Goal: Navigation & Orientation: Understand site structure

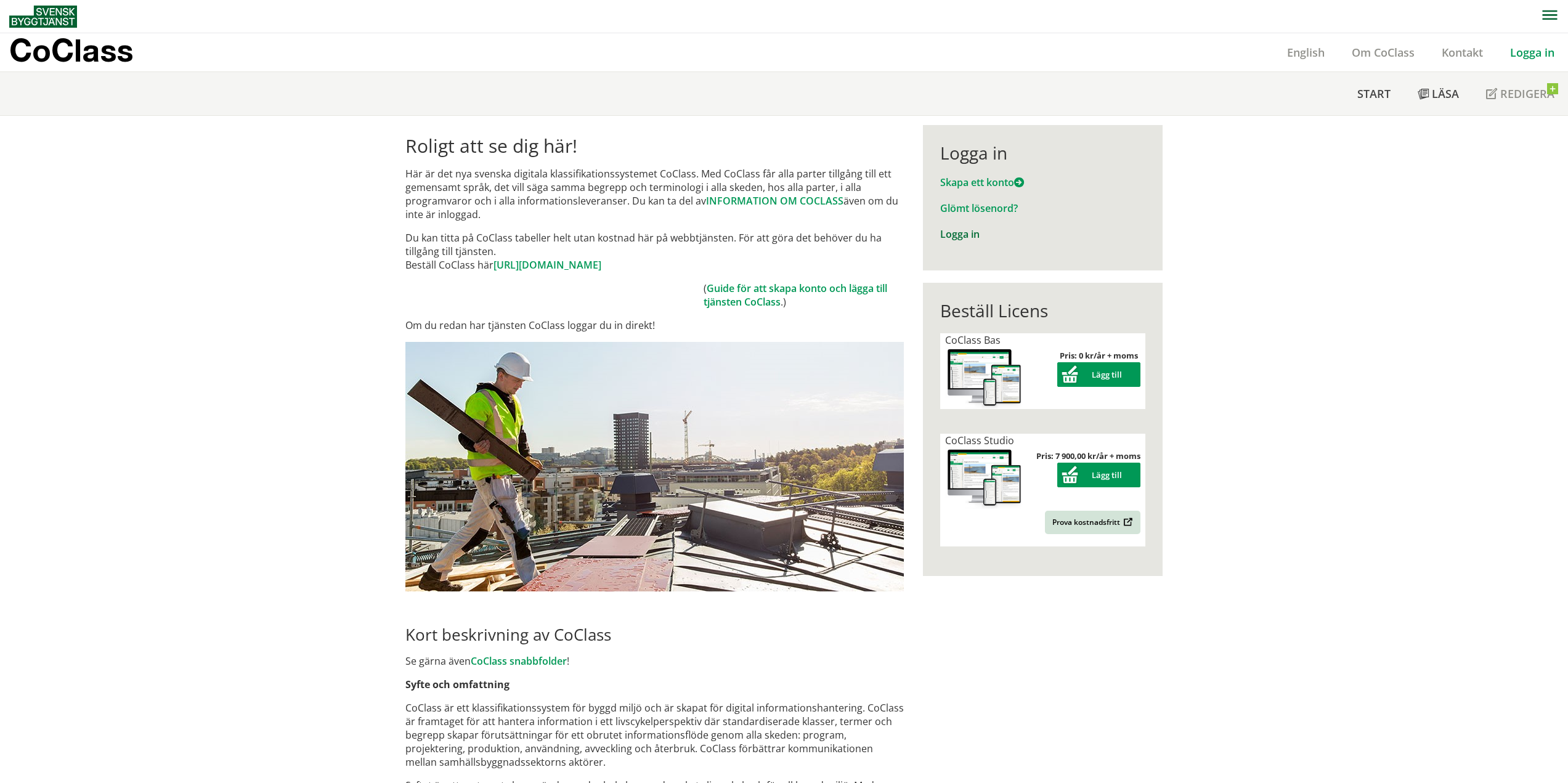
click at [960, 234] on link "Logga in" at bounding box center [960, 234] width 39 height 14
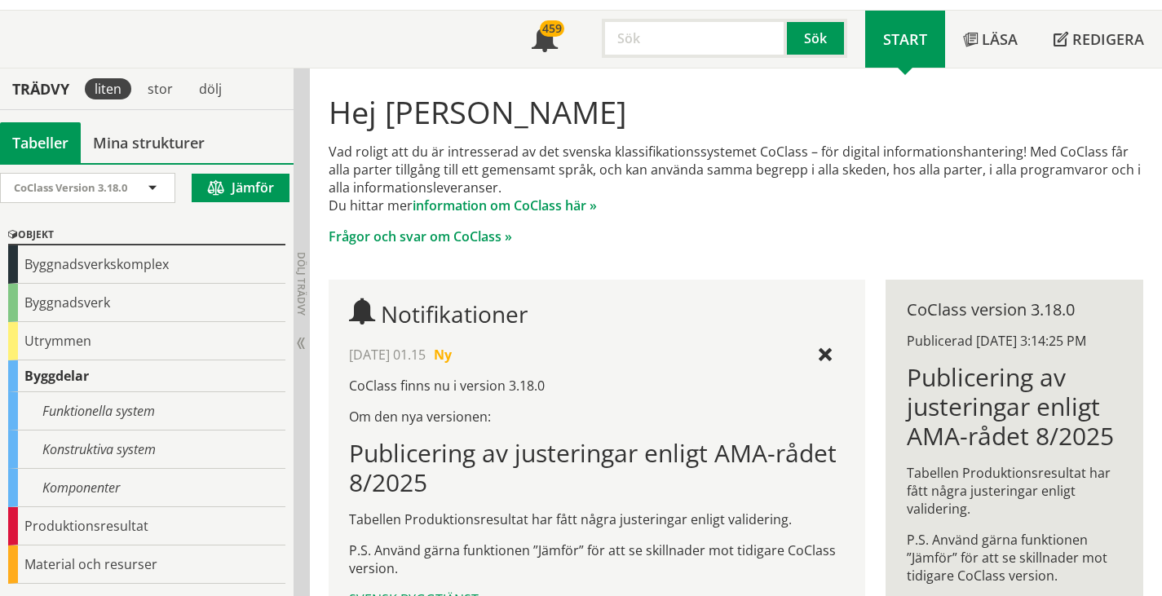
scroll to position [82, 0]
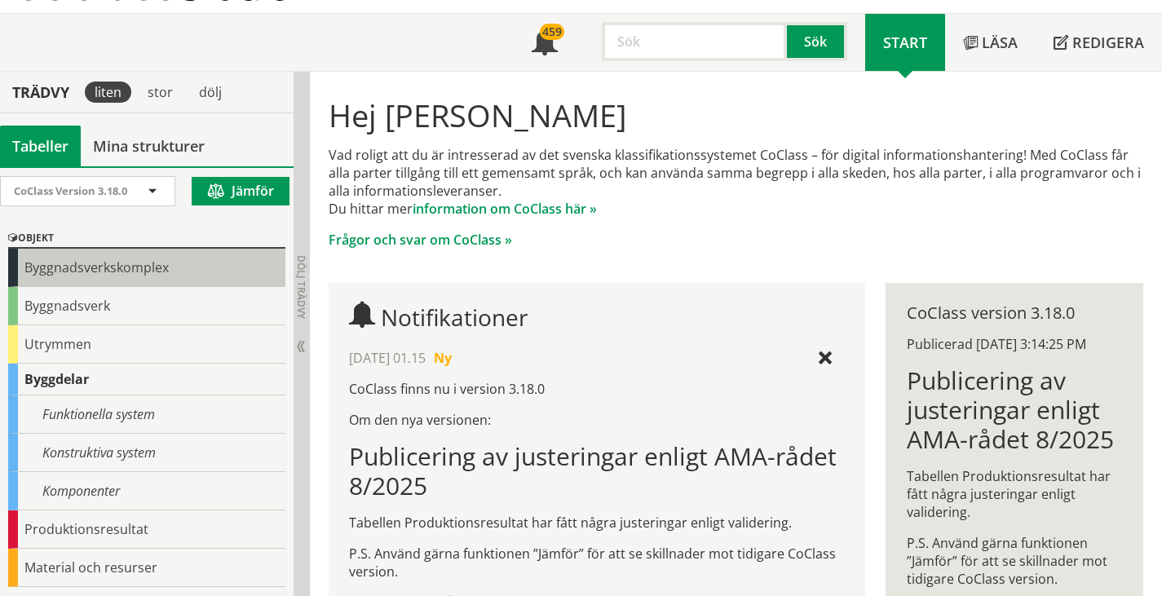
click at [151, 269] on div "Byggnadsverkskomplex" at bounding box center [146, 268] width 277 height 38
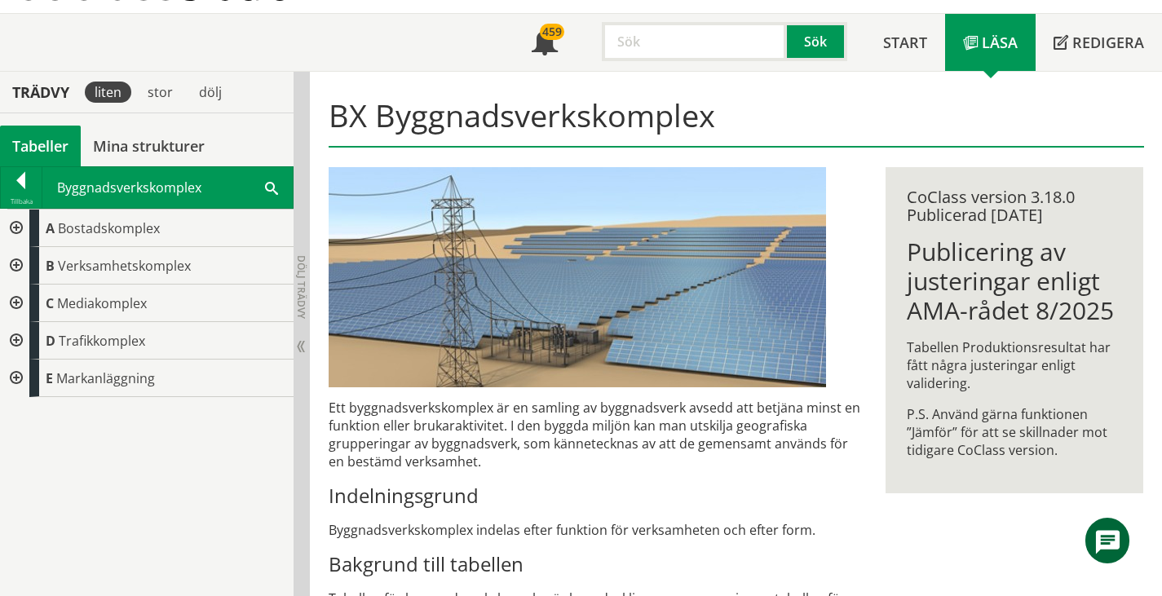
click at [16, 266] on div at bounding box center [14, 266] width 29 height 38
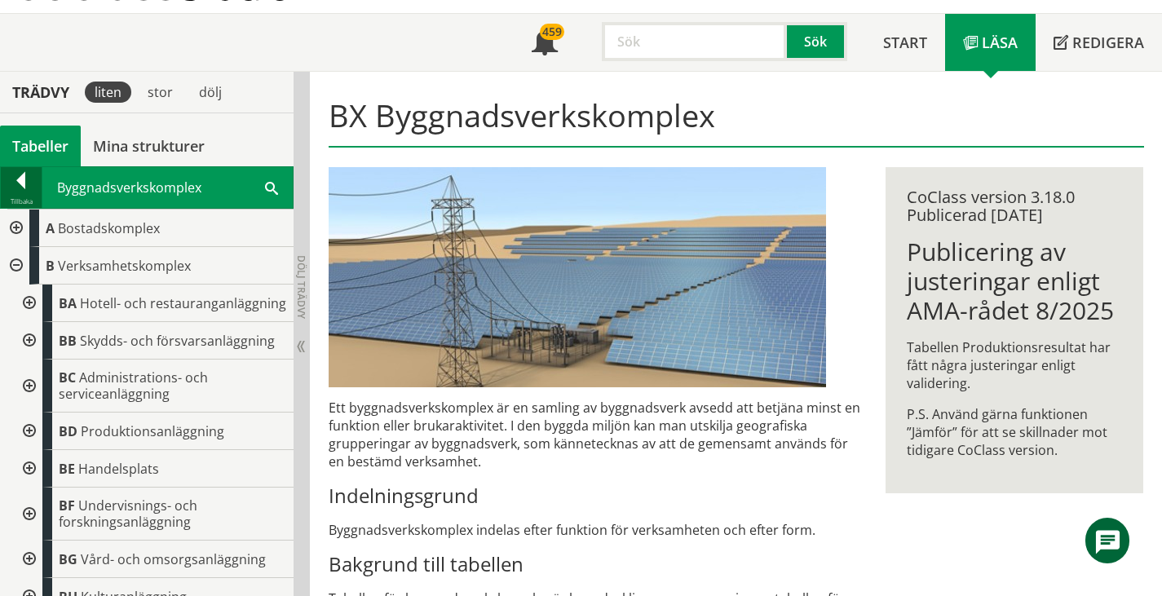
click at [20, 177] on div at bounding box center [21, 183] width 41 height 23
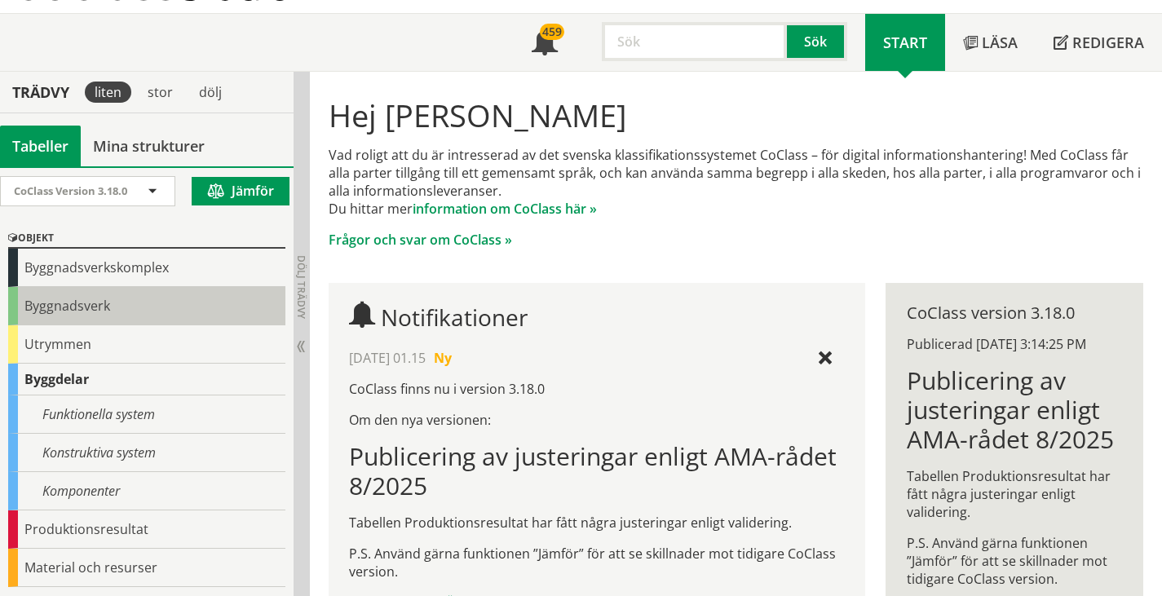
click at [44, 300] on div "Byggnadsverk" at bounding box center [146, 306] width 277 height 38
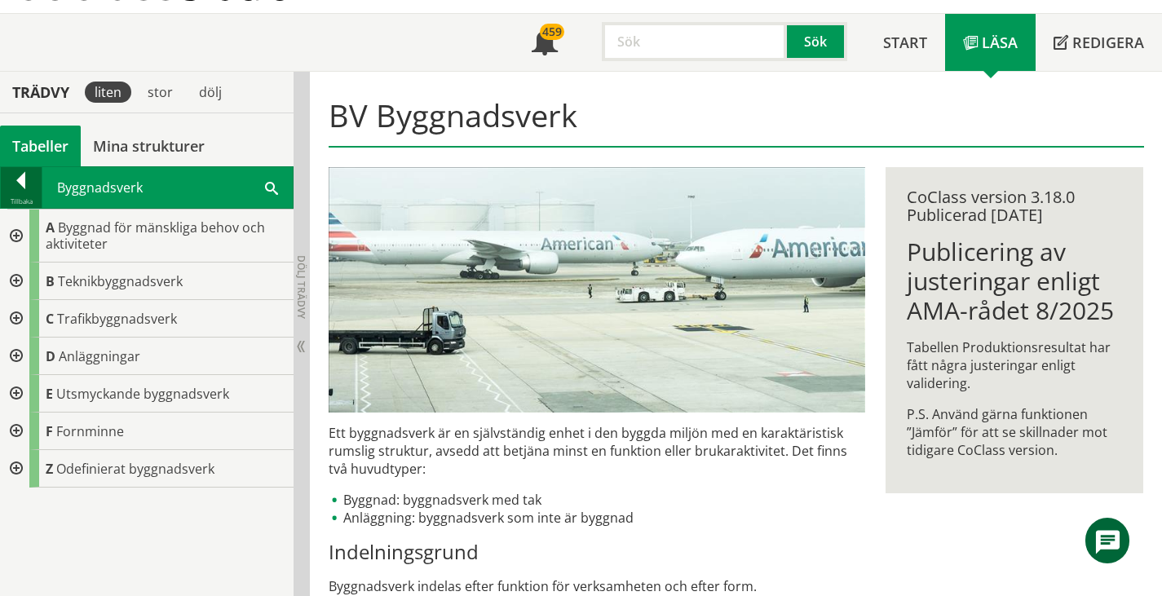
click at [15, 183] on div at bounding box center [21, 183] width 41 height 23
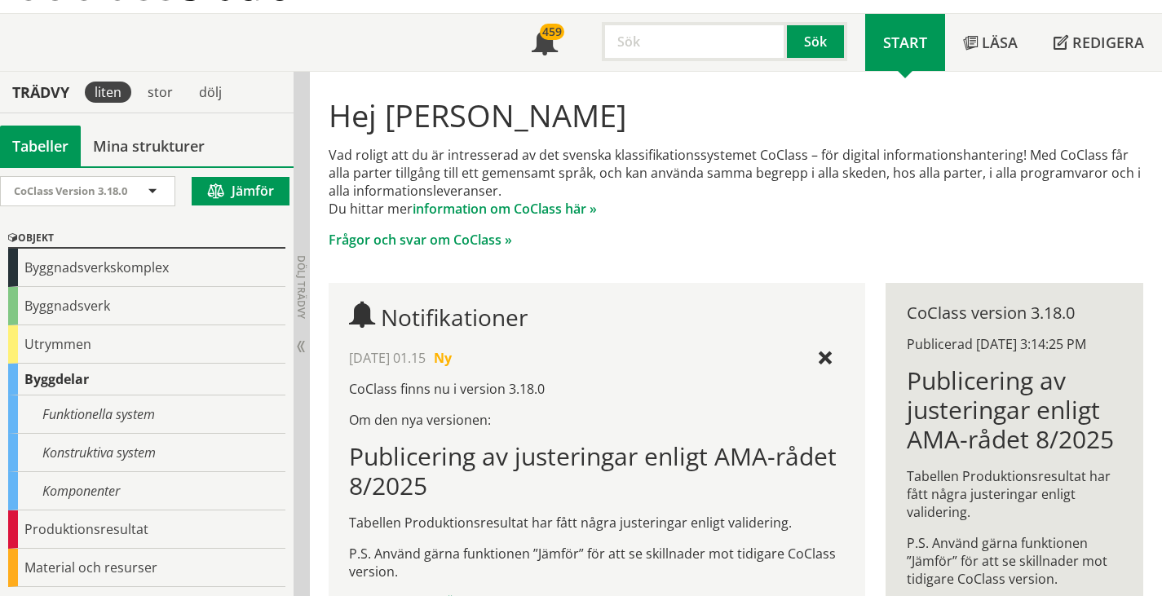
click at [684, 213] on p "Vad roligt att du är intresserad av det svenska klassifikationssystemet CoClass…" at bounding box center [736, 182] width 815 height 72
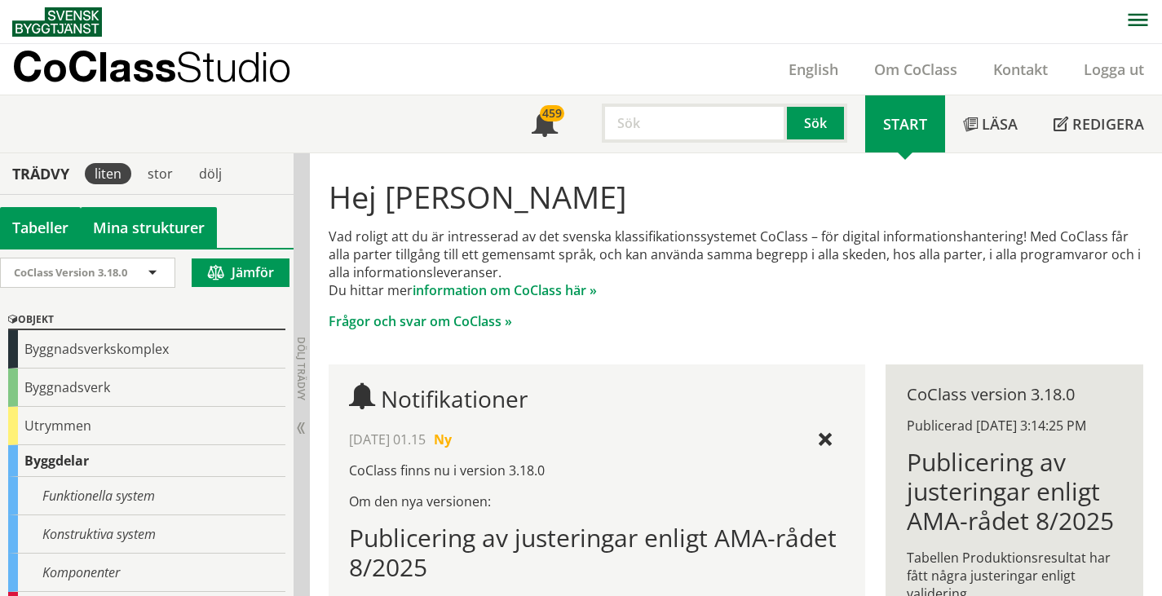
click at [145, 239] on link "Mina strukturer" at bounding box center [149, 227] width 136 height 41
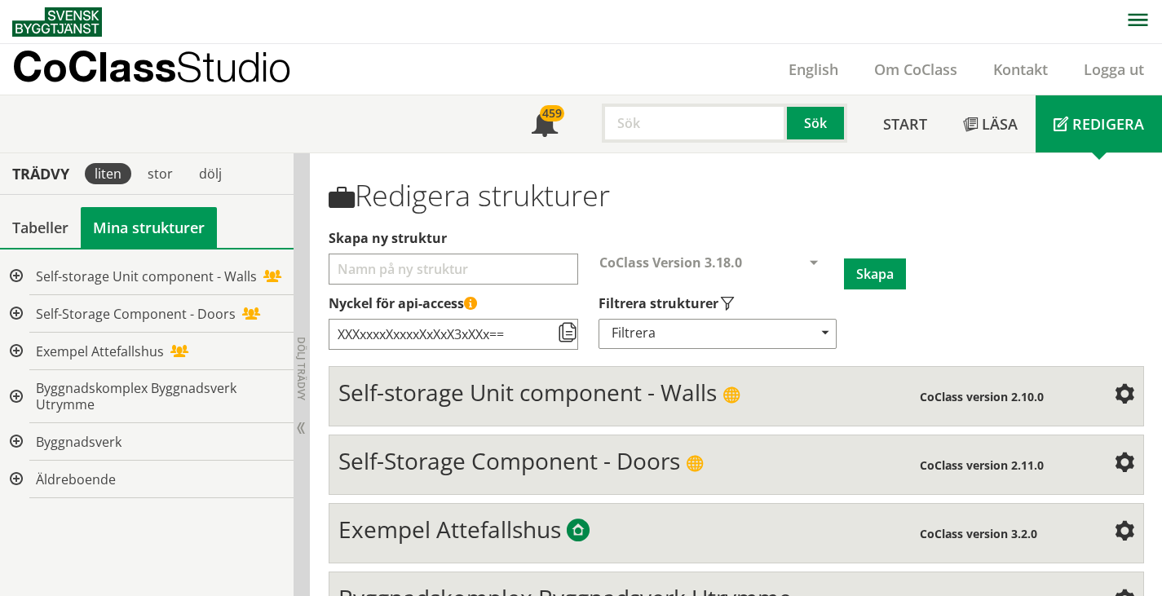
click at [16, 477] on div at bounding box center [14, 480] width 29 height 38
click at [25, 516] on div at bounding box center [27, 517] width 29 height 38
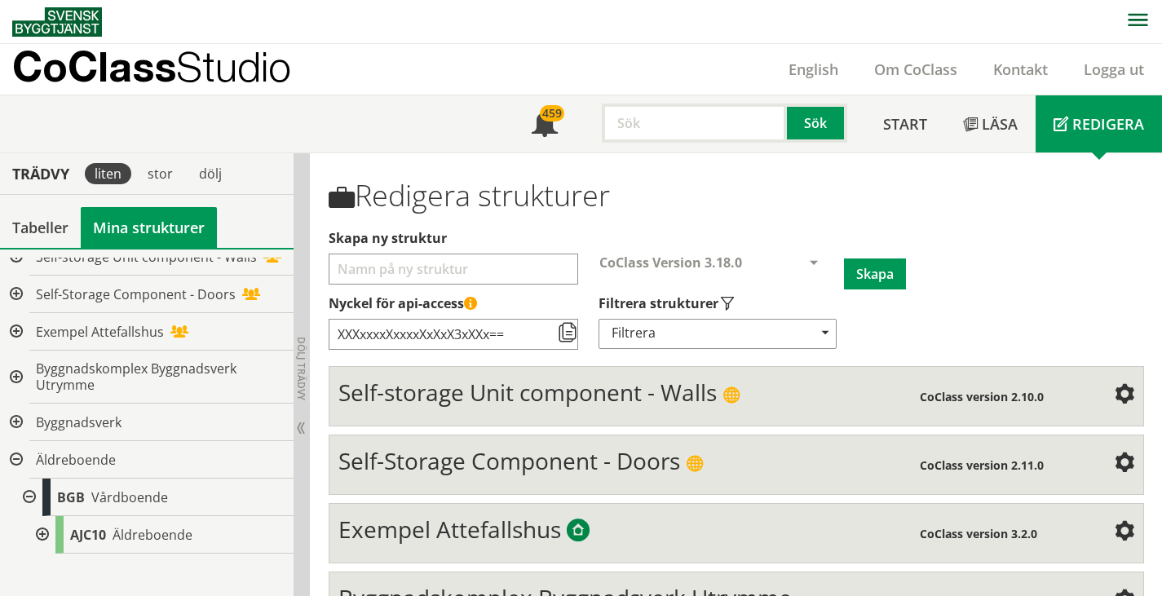
scroll to position [35, 0]
click at [42, 537] on div at bounding box center [40, 535] width 29 height 38
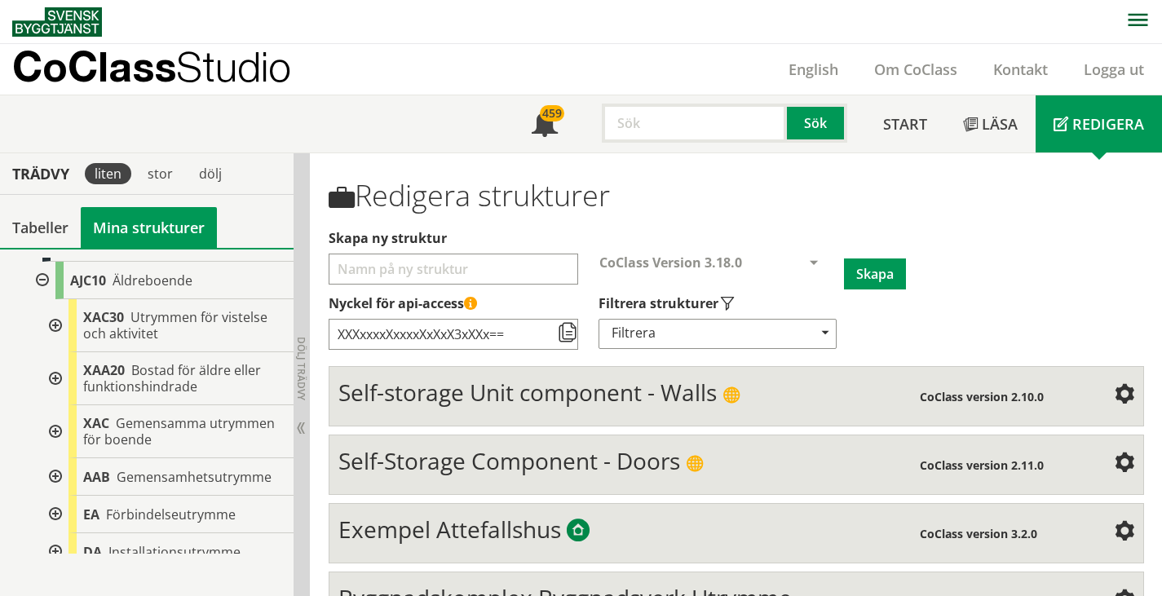
scroll to position [15, 0]
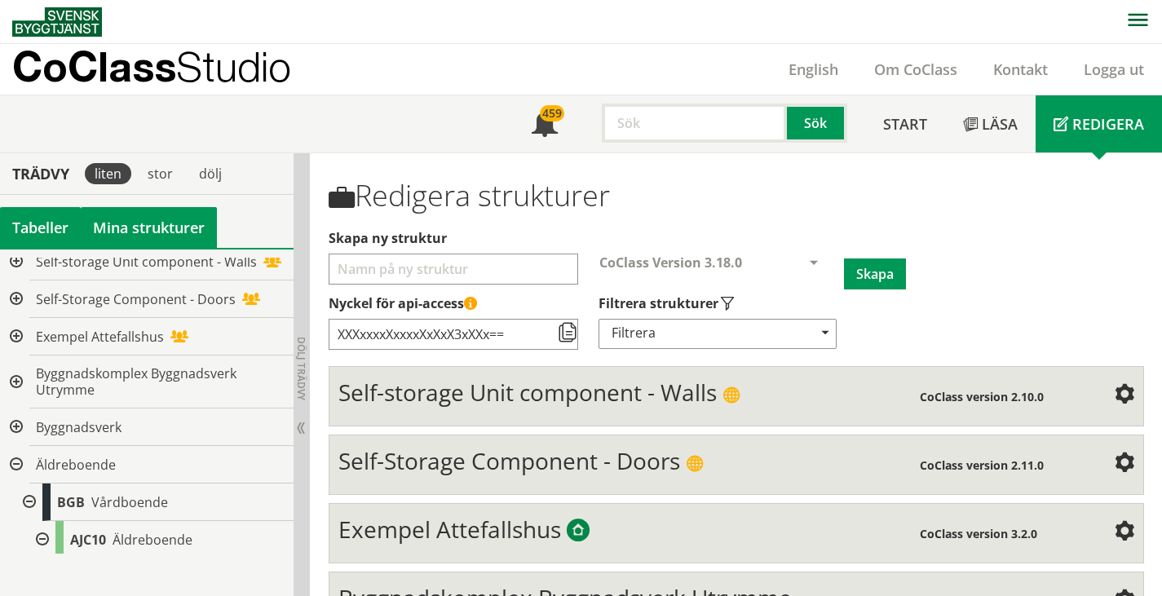
click at [49, 221] on div "Tabeller" at bounding box center [40, 227] width 81 height 41
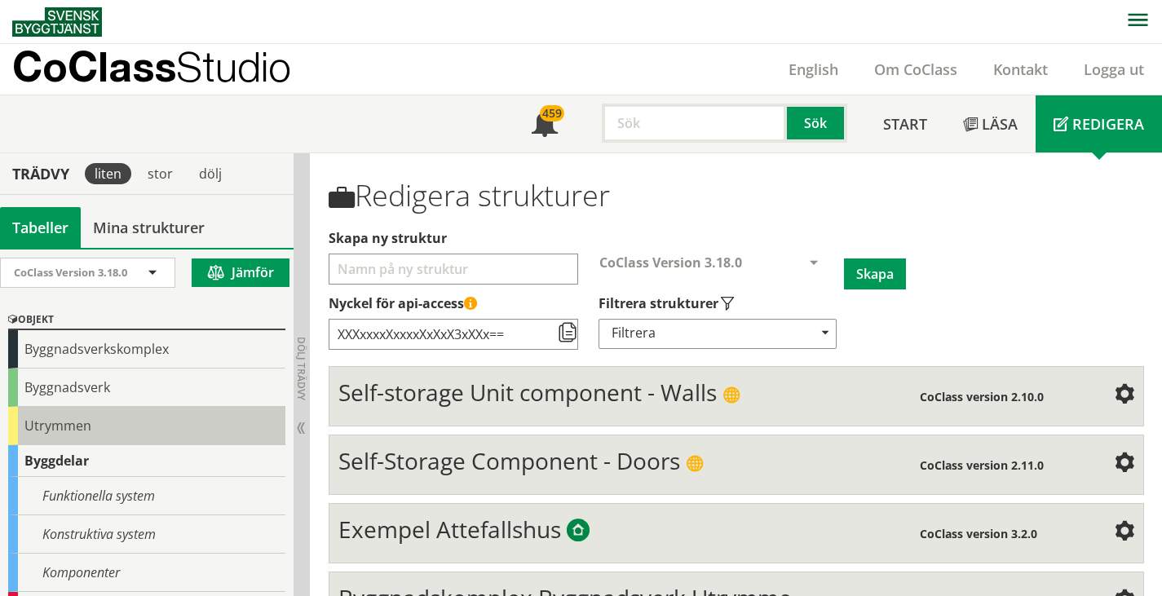
click at [50, 418] on div "Utrymmen" at bounding box center [146, 426] width 277 height 38
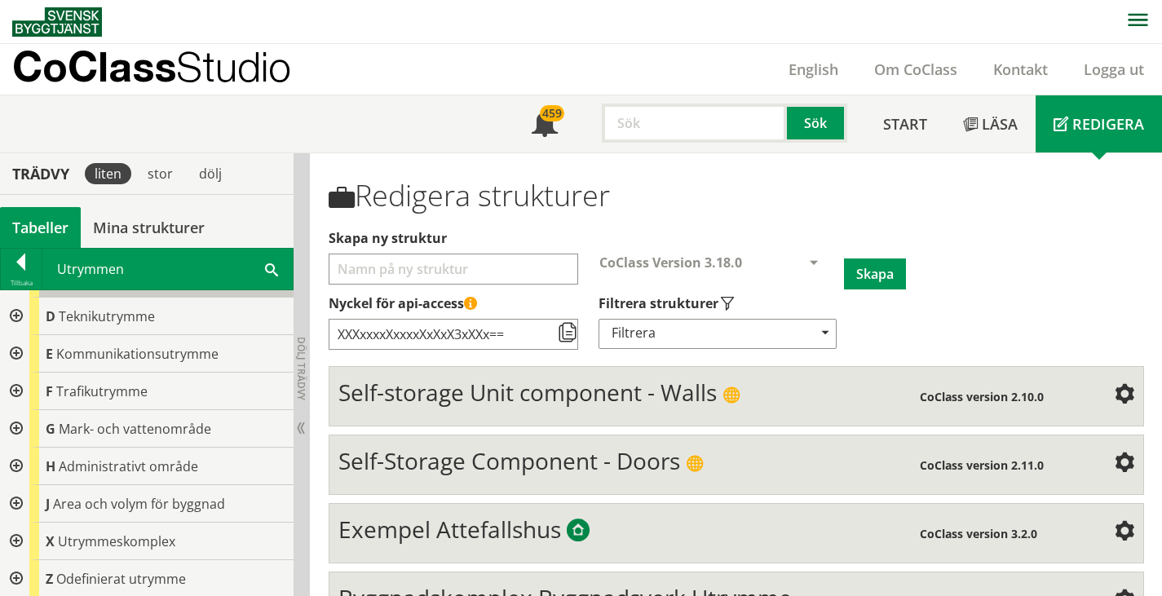
scroll to position [108, 0]
click at [20, 537] on div at bounding box center [14, 540] width 29 height 38
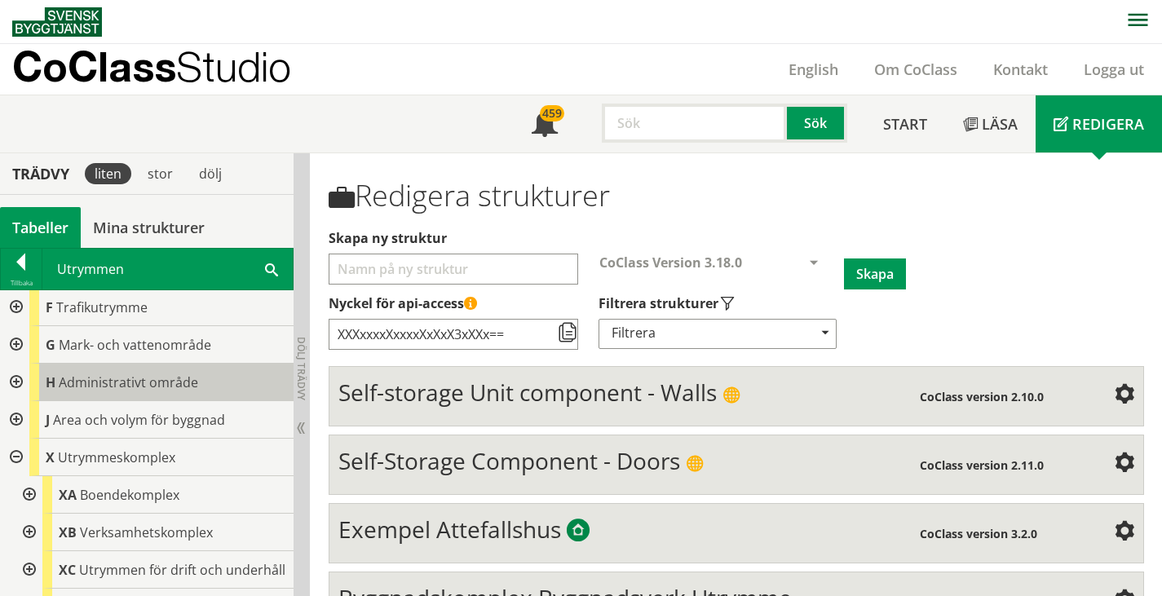
scroll to position [273, 0]
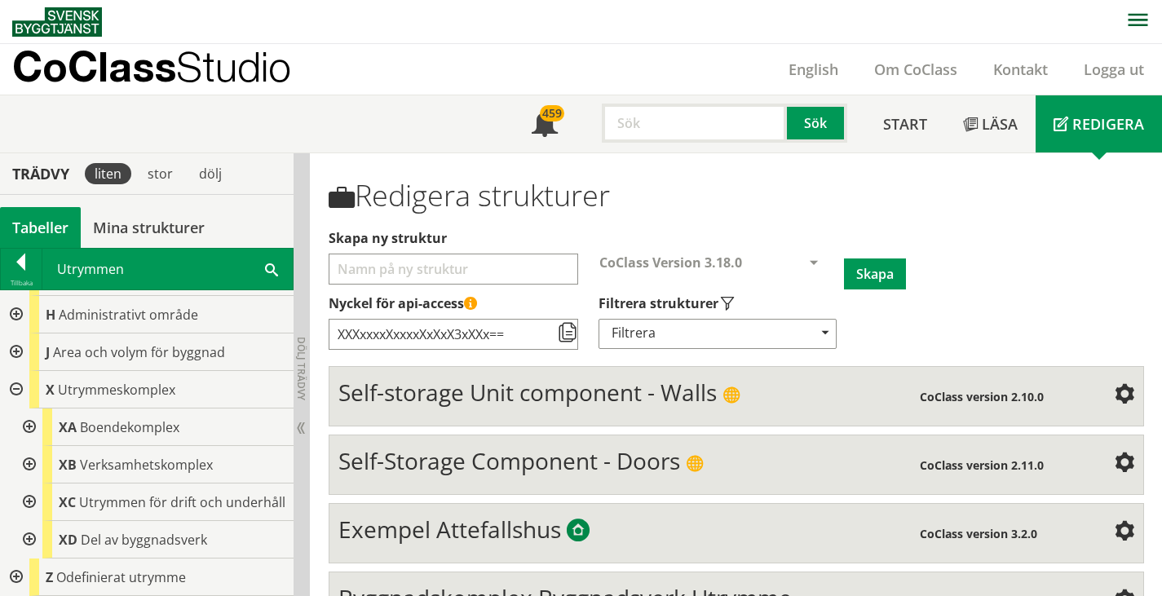
click at [30, 409] on div at bounding box center [27, 428] width 29 height 38
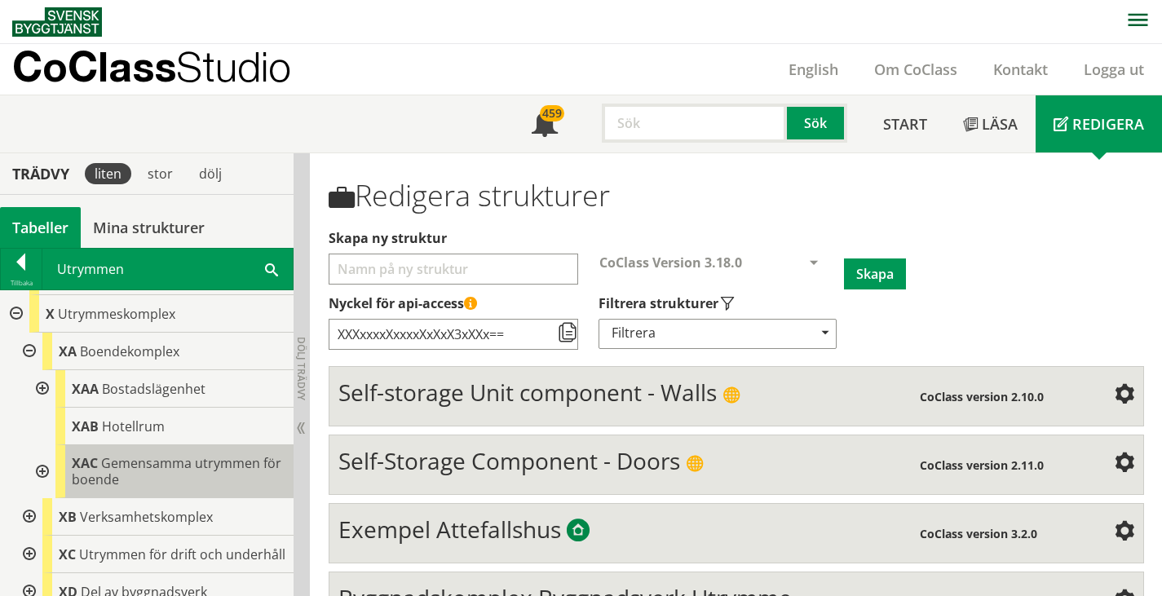
scroll to position [320, 0]
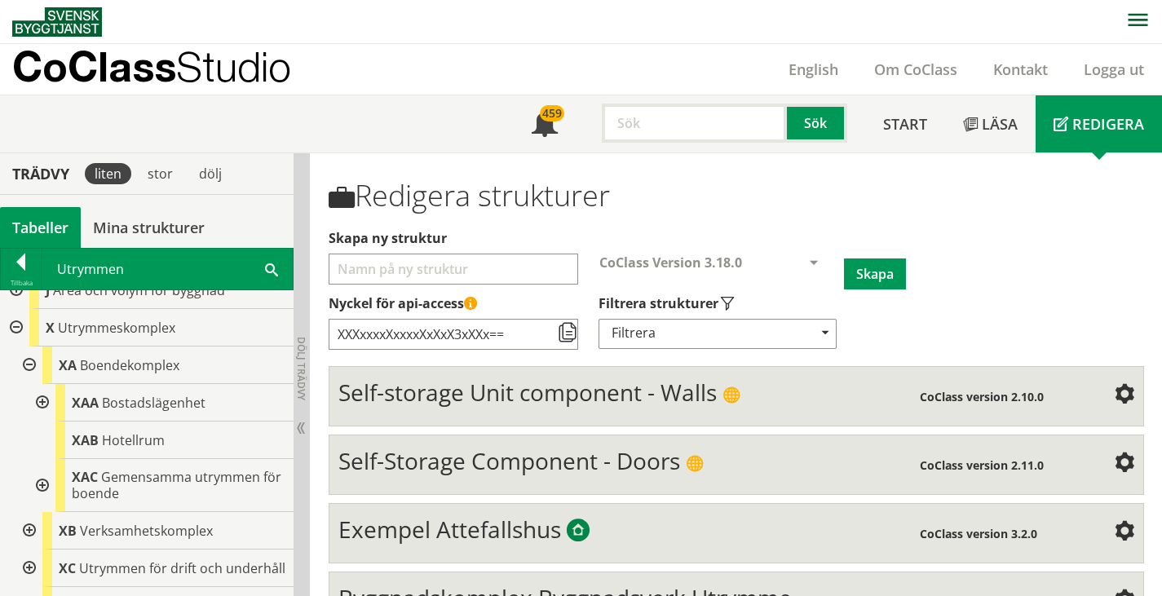
click at [39, 399] on div at bounding box center [40, 403] width 29 height 38
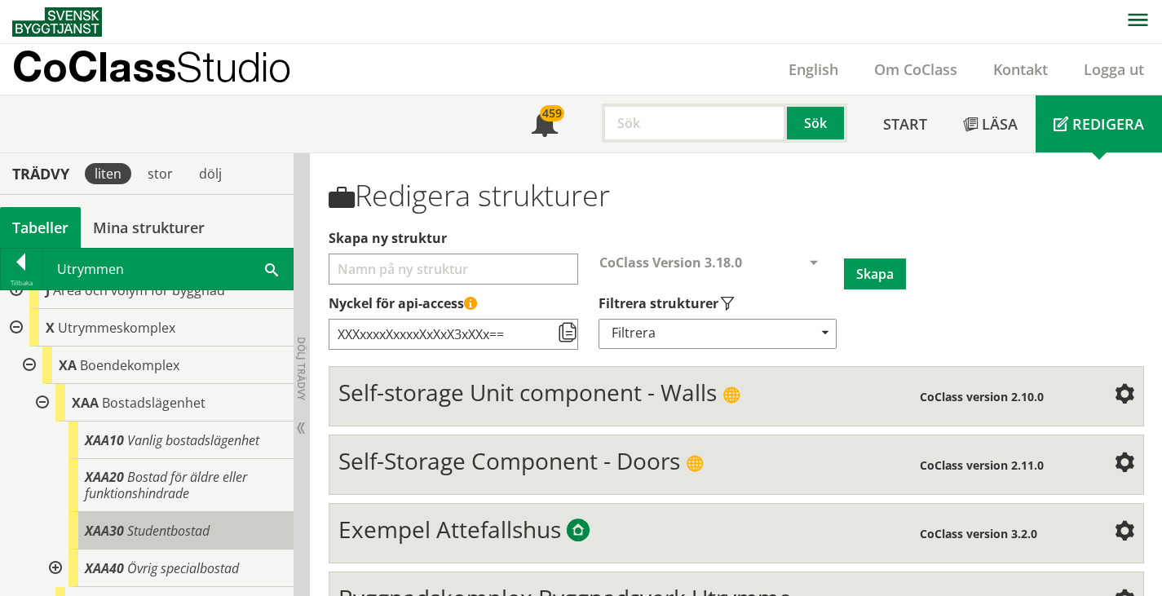
scroll to position [401, 0]
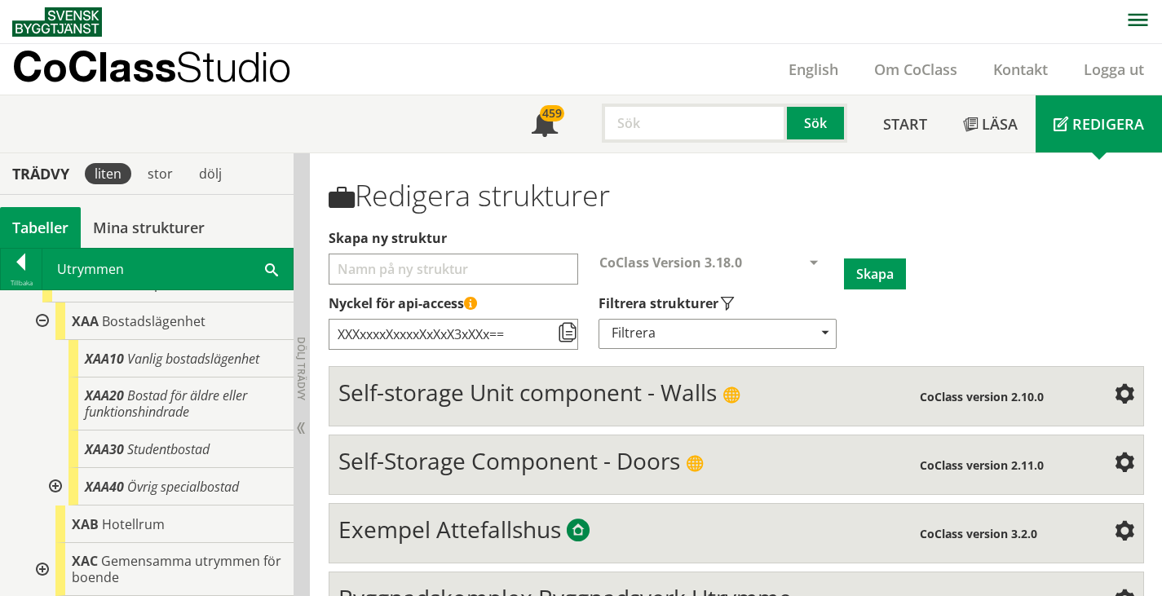
click at [51, 484] on div at bounding box center [53, 487] width 29 height 38
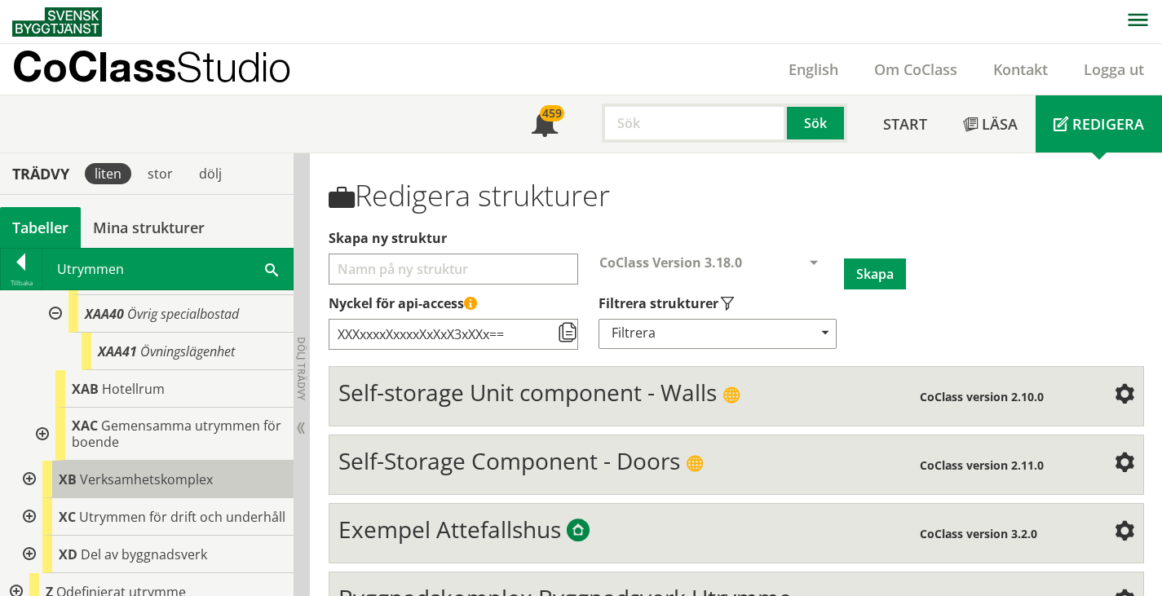
scroll to position [604, 0]
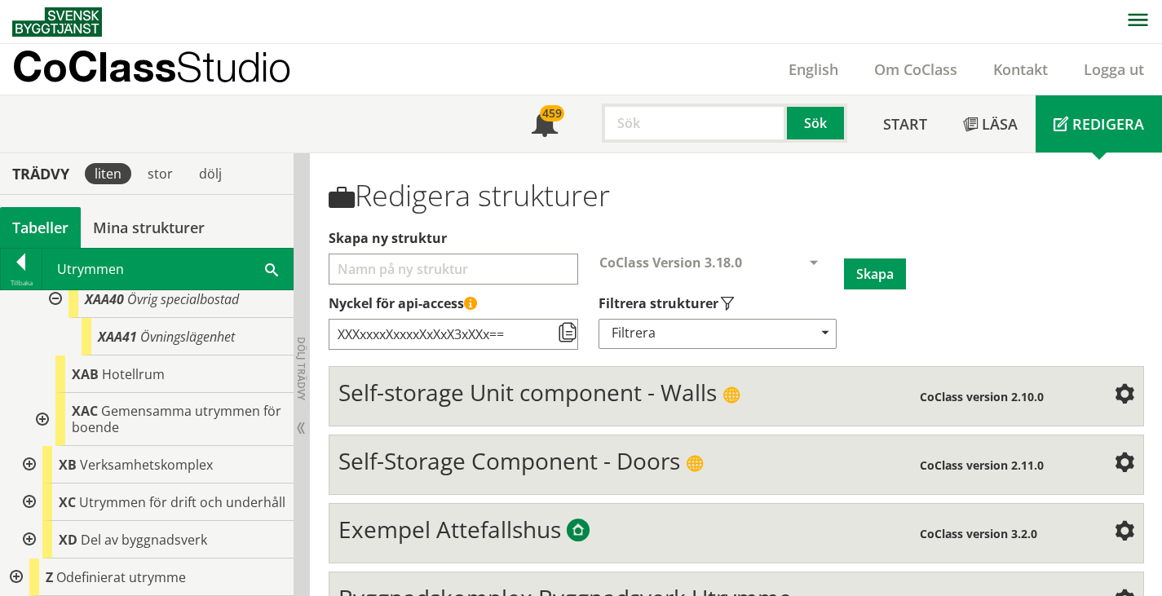
click at [42, 403] on div at bounding box center [40, 419] width 29 height 53
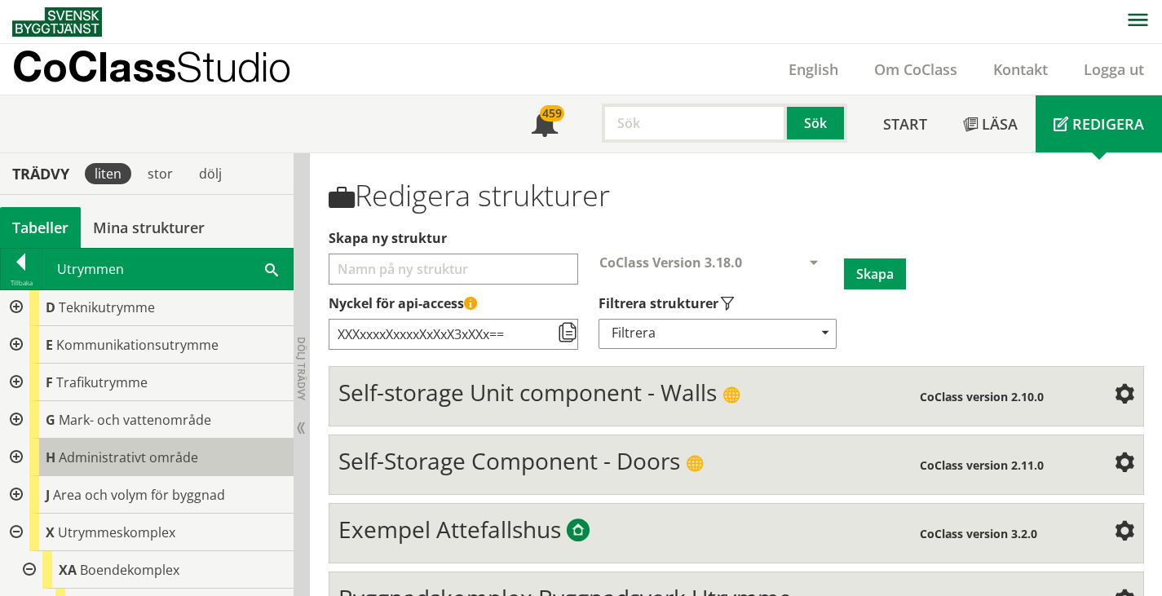
scroll to position [33, 0]
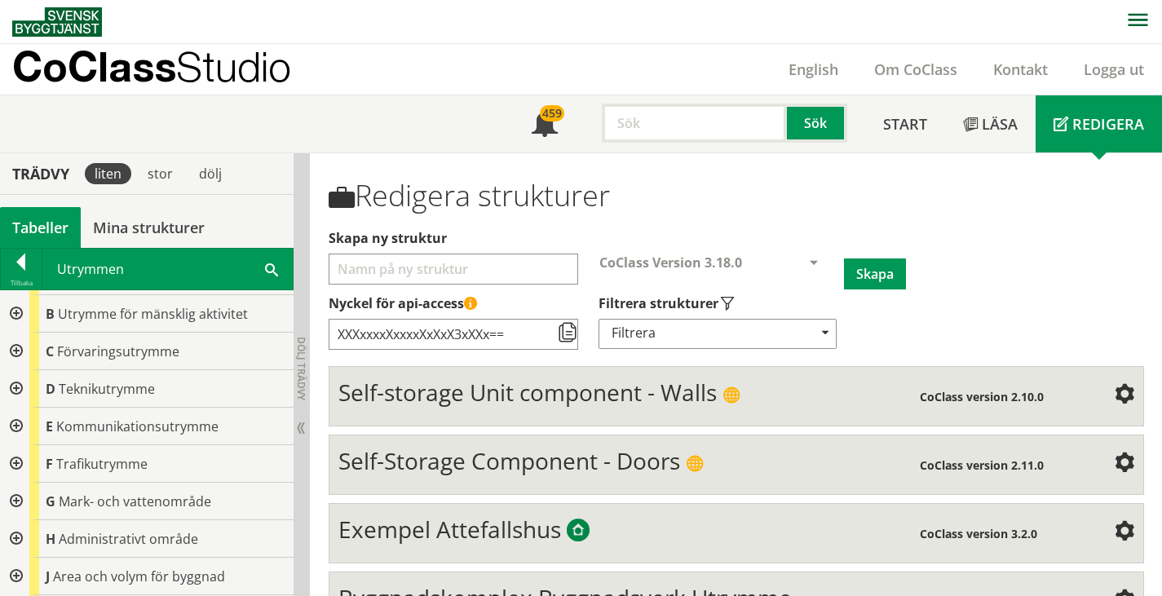
click at [16, 387] on div at bounding box center [14, 389] width 29 height 38
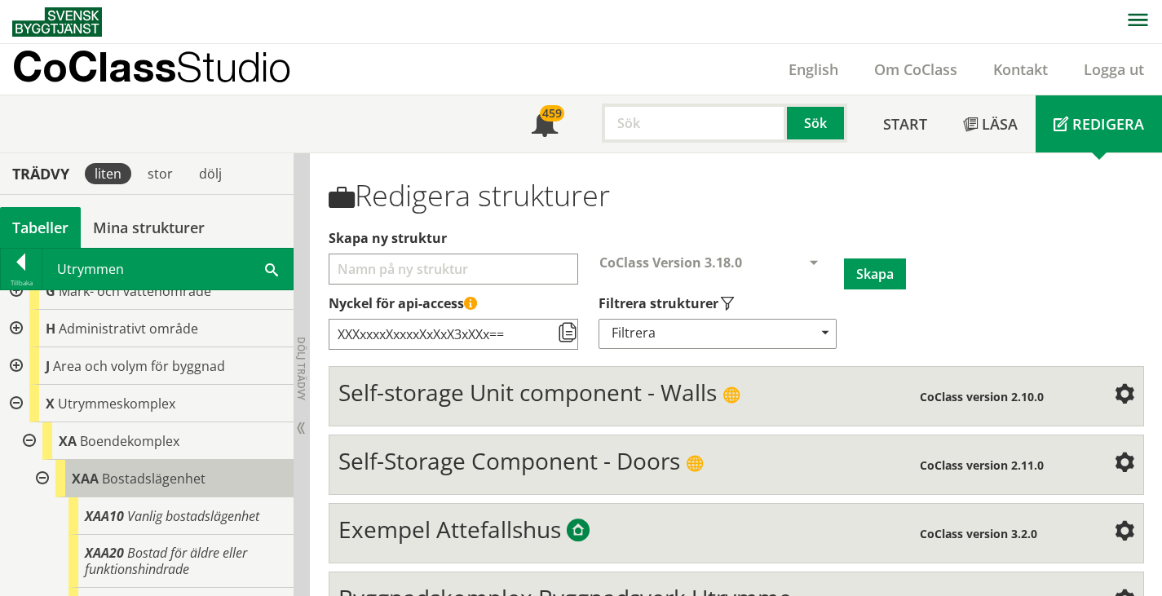
scroll to position [360, 0]
